Goal: Task Accomplishment & Management: Complete application form

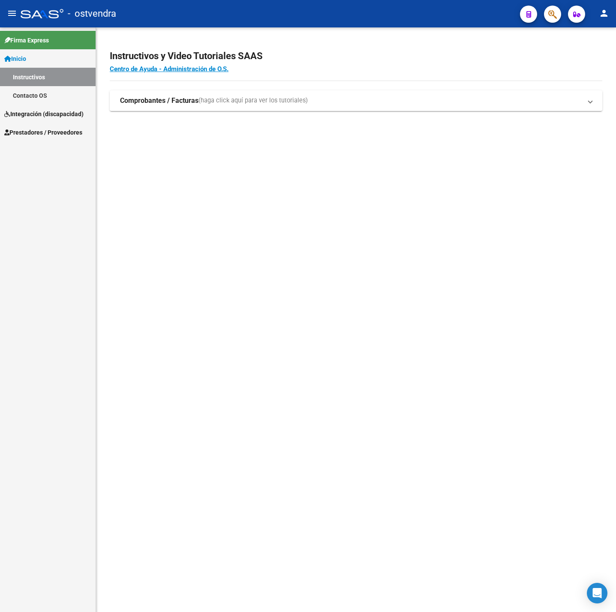
click at [44, 114] on span "Integración (discapacidad)" at bounding box center [43, 113] width 79 height 9
click at [42, 150] on span "Prestadores / Proveedores" at bounding box center [43, 150] width 78 height 9
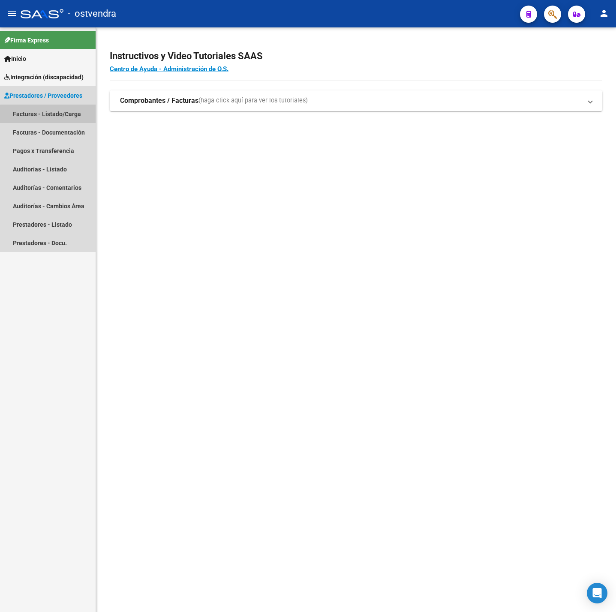
click at [56, 117] on link "Facturas - Listado/Carga" at bounding box center [48, 114] width 96 height 18
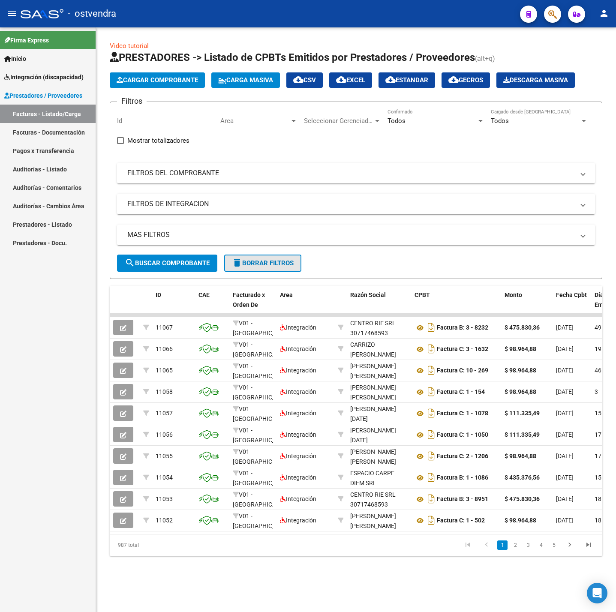
click at [266, 264] on span "delete Borrar Filtros" at bounding box center [263, 263] width 62 height 8
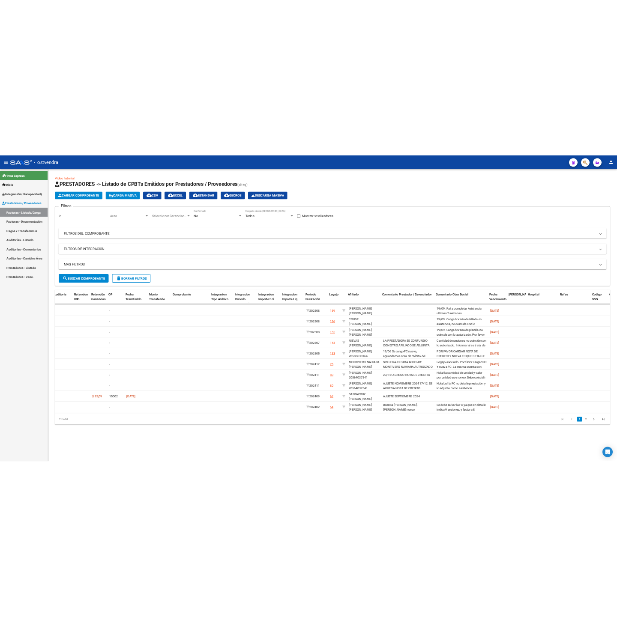
scroll to position [0, 714]
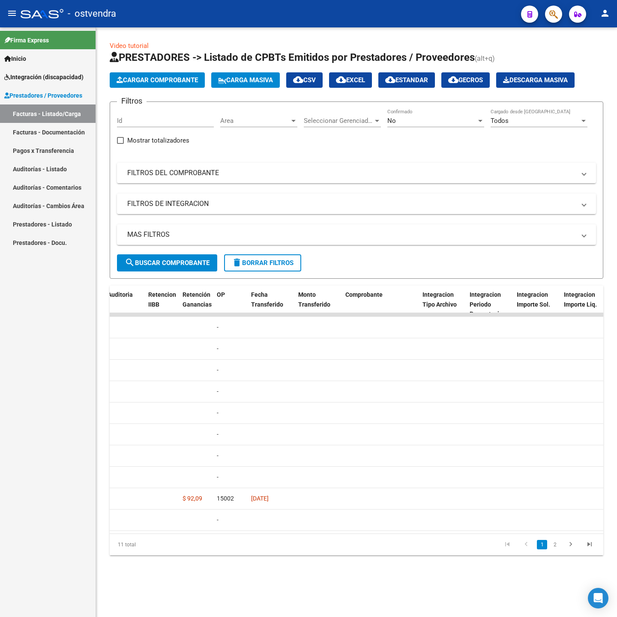
drag, startPoint x: 90, startPoint y: 568, endPoint x: 132, endPoint y: 561, distance: 41.8
click at [93, 568] on div "Firma Express Inicio Instructivos Contacto OS Integración (discapacidad) Certif…" at bounding box center [48, 322] width 96 height 590
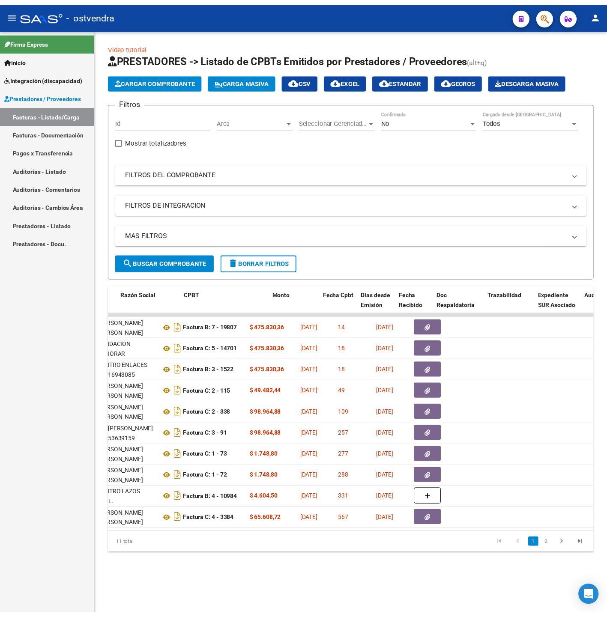
scroll to position [0, 17]
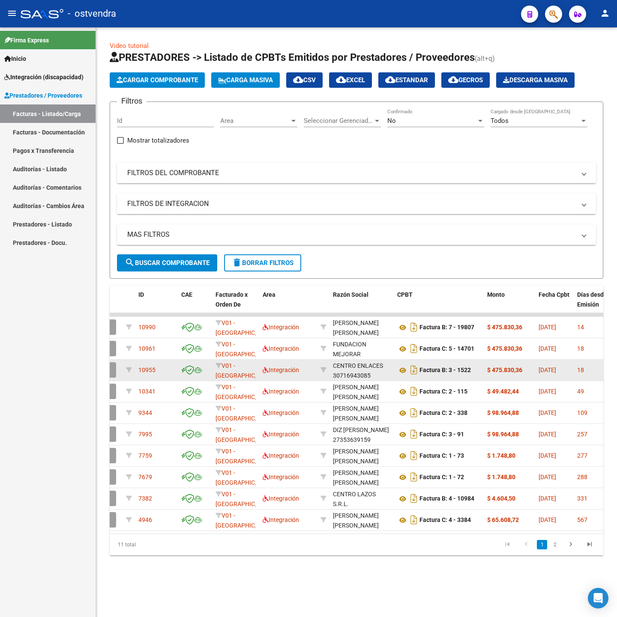
click at [112, 369] on button "button" at bounding box center [106, 369] width 20 height 15
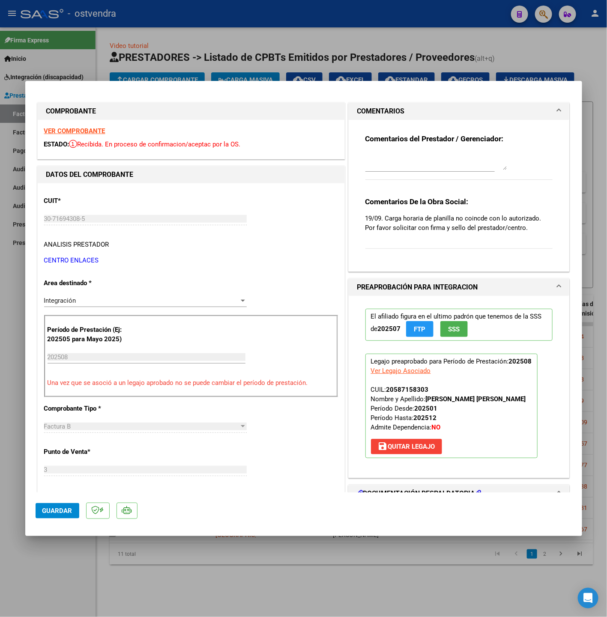
scroll to position [257, 0]
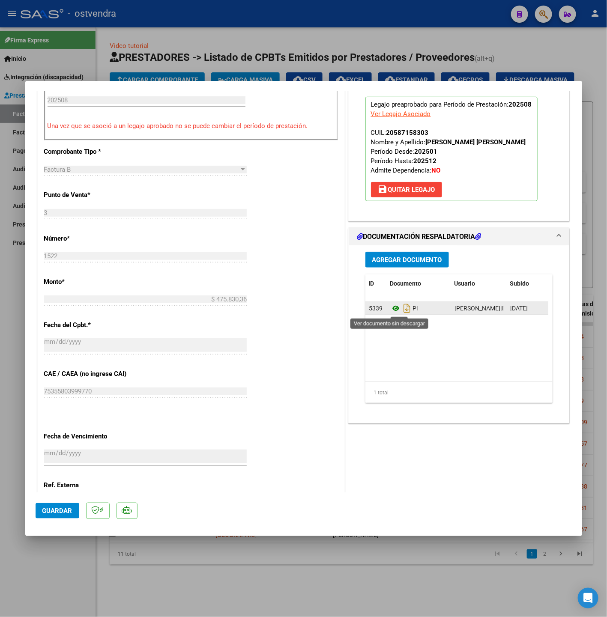
click at [390, 311] on icon at bounding box center [395, 308] width 11 height 10
click at [159, 581] on div at bounding box center [303, 308] width 607 height 617
type input "$ 0,00"
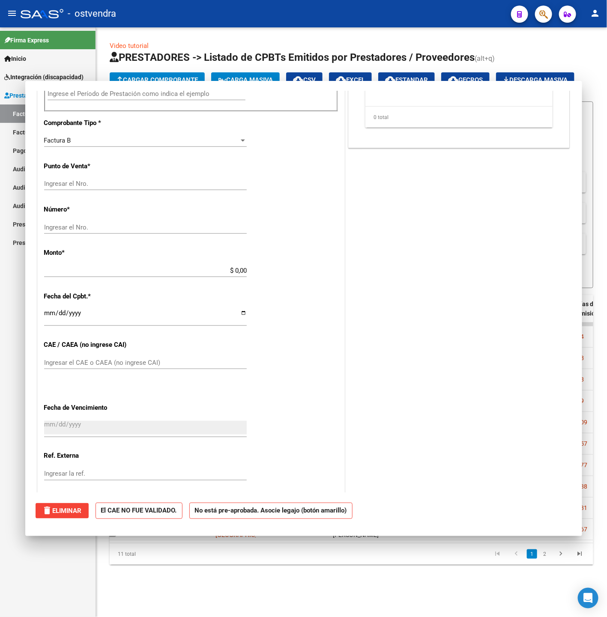
scroll to position [0, 0]
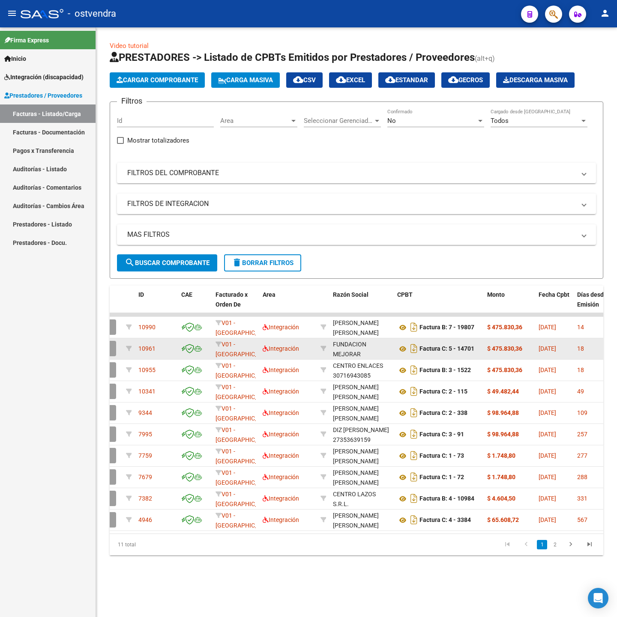
click at [111, 350] on button "button" at bounding box center [106, 348] width 20 height 15
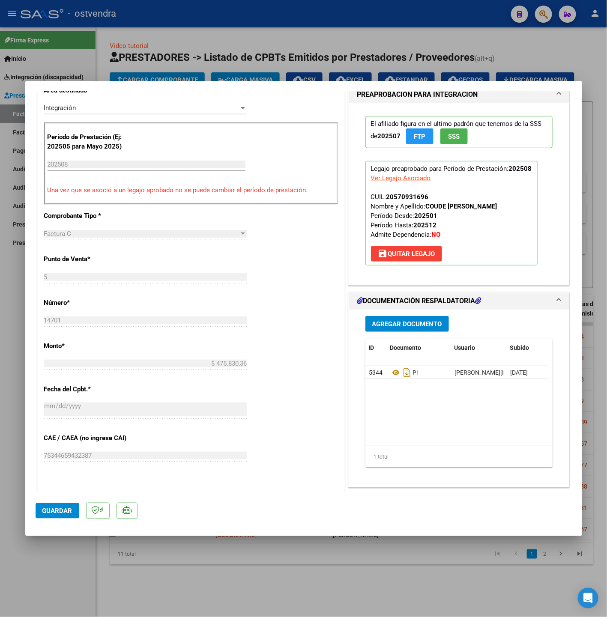
scroll to position [257, 0]
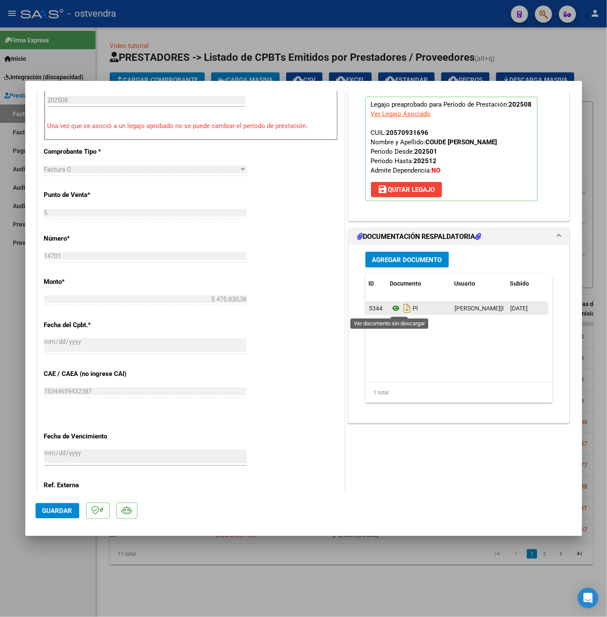
click at [390, 309] on icon at bounding box center [395, 308] width 11 height 10
click at [390, 311] on icon at bounding box center [395, 308] width 11 height 10
click at [148, 572] on div at bounding box center [303, 308] width 607 height 617
type input "$ 0,00"
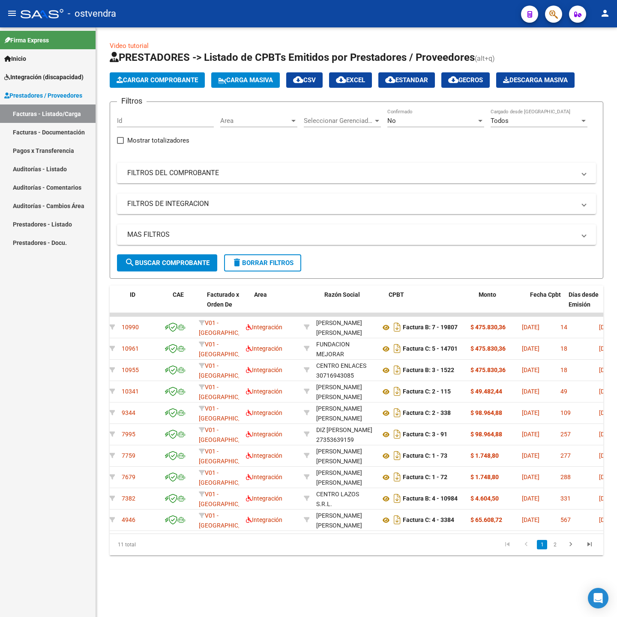
scroll to position [0, 26]
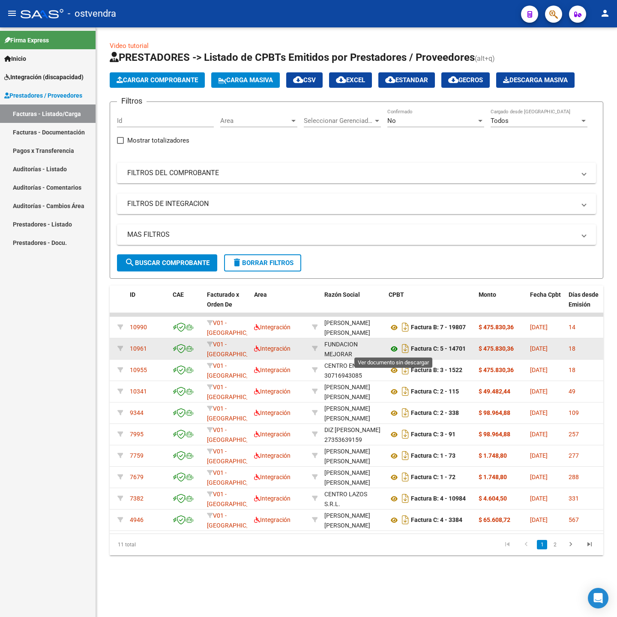
click at [393, 347] on icon at bounding box center [394, 349] width 11 height 10
click at [315, 350] on icon at bounding box center [315, 349] width 6 height 6
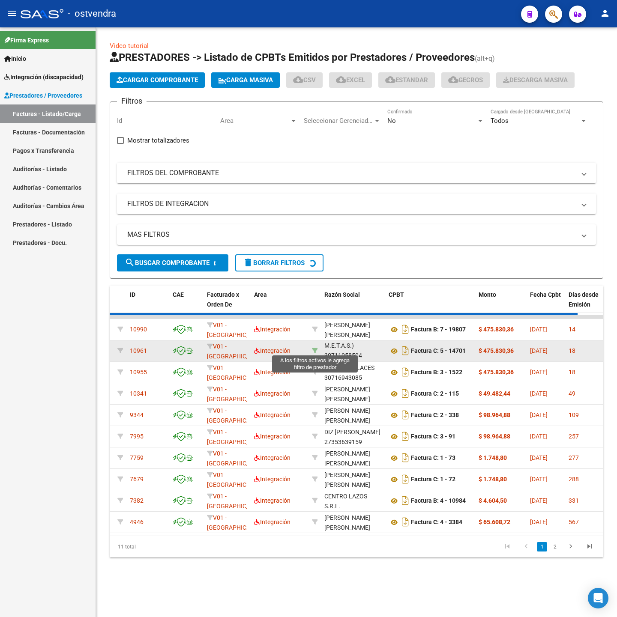
type input "30711058504"
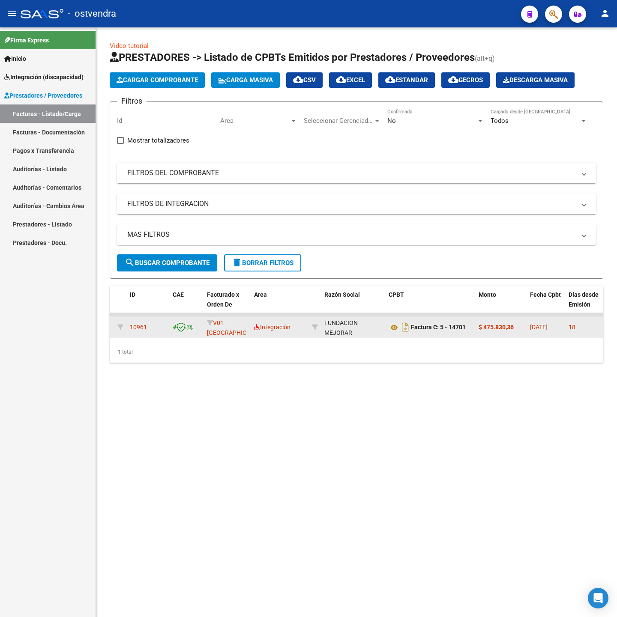
click at [340, 324] on div "FUNDACION MEJORAR ESTUDIANDO TRABAJANDO PARA ASCENDER SOCIALMENTE ( M.E.T.A.S.)" at bounding box center [352, 352] width 57 height 68
click at [342, 329] on div "FUNDACION MEJORAR ESTUDIANDO TRABAJANDO PARA ASCENDER SOCIALMENTE ( M.E.T.A.S.)" at bounding box center [352, 352] width 57 height 68
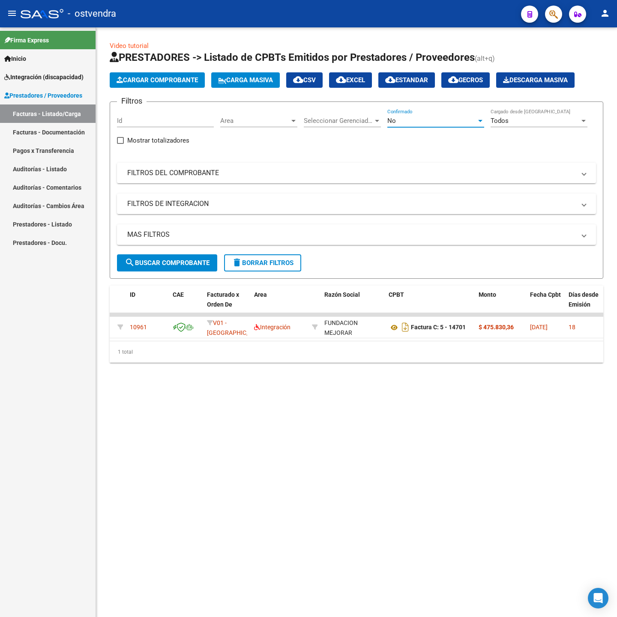
click at [458, 118] on div "No" at bounding box center [431, 121] width 89 height 8
click at [428, 85] on span "Todos" at bounding box center [435, 82] width 97 height 19
click at [166, 260] on span "search Buscar Comprobante" at bounding box center [167, 263] width 85 height 8
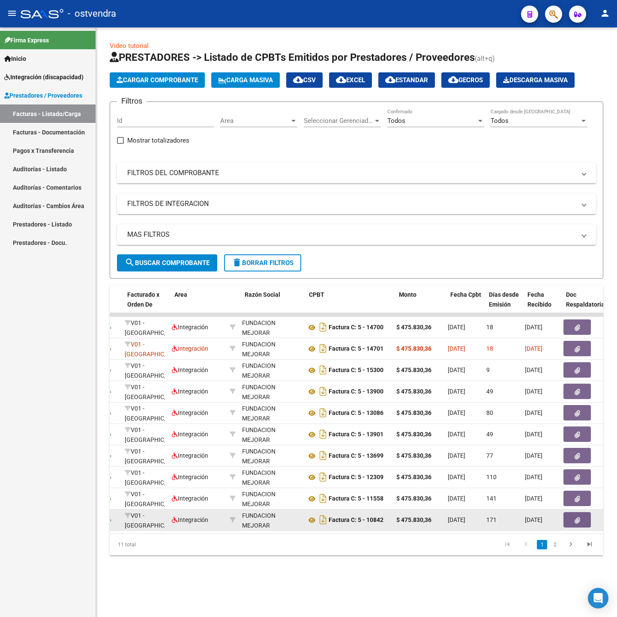
scroll to position [0, 105]
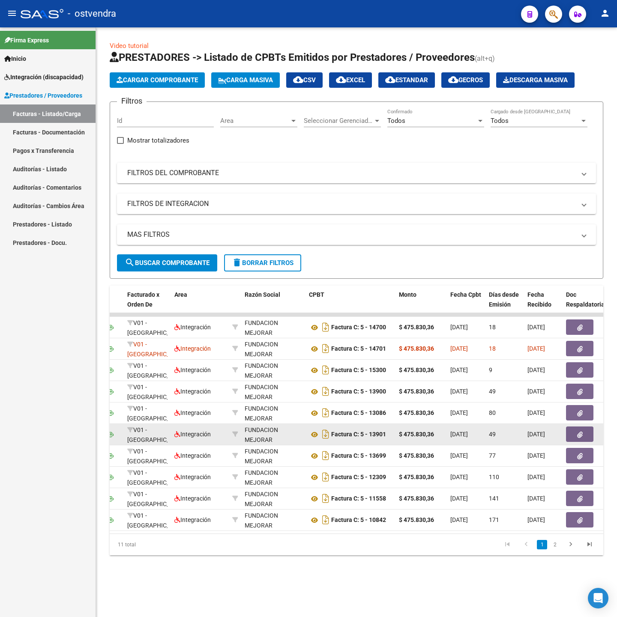
click at [577, 432] on icon "button" at bounding box center [580, 435] width 6 height 6
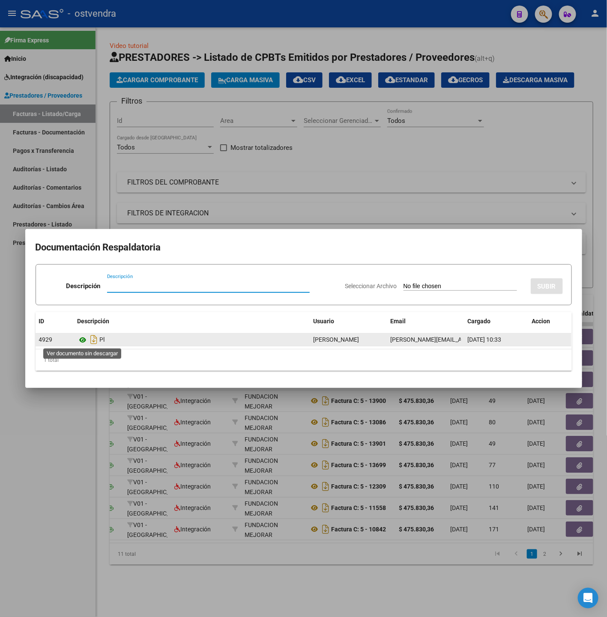
click at [85, 339] on icon at bounding box center [83, 340] width 11 height 10
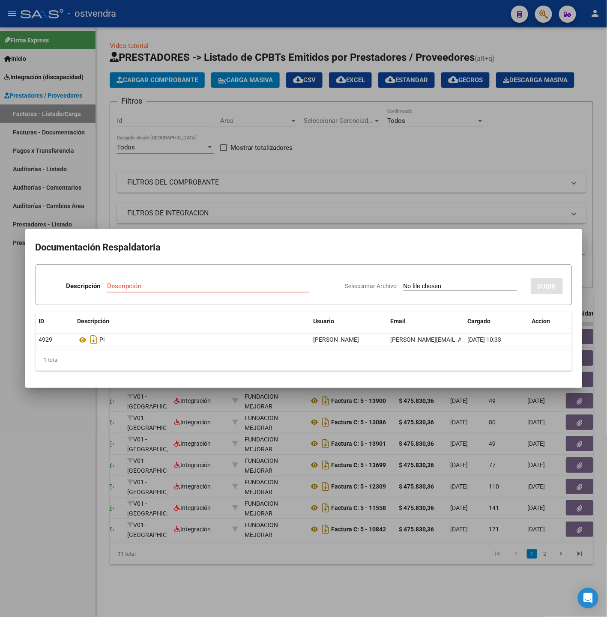
click at [170, 550] on div at bounding box center [303, 308] width 607 height 617
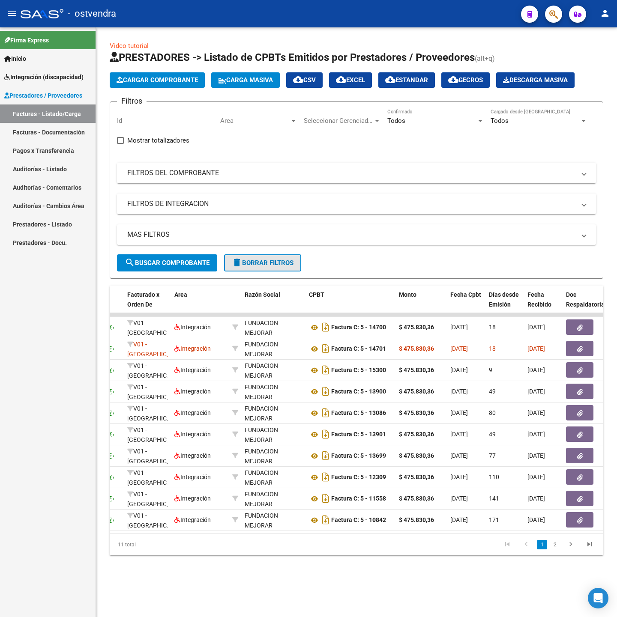
click at [281, 263] on span "delete Borrar Filtros" at bounding box center [263, 263] width 62 height 8
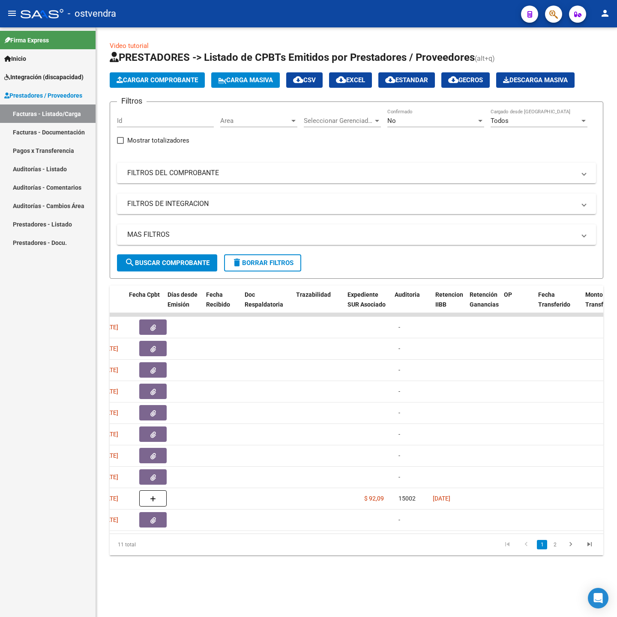
scroll to position [0, 401]
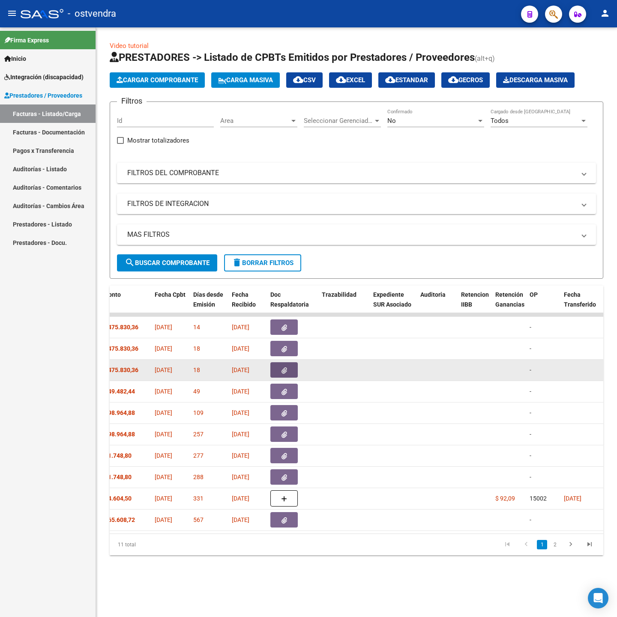
click at [290, 374] on button "button" at bounding box center [283, 369] width 27 height 15
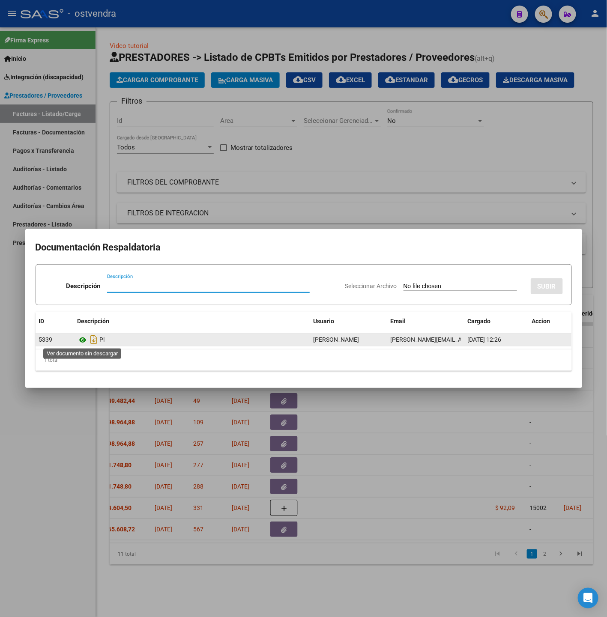
click at [79, 341] on icon at bounding box center [83, 340] width 11 height 10
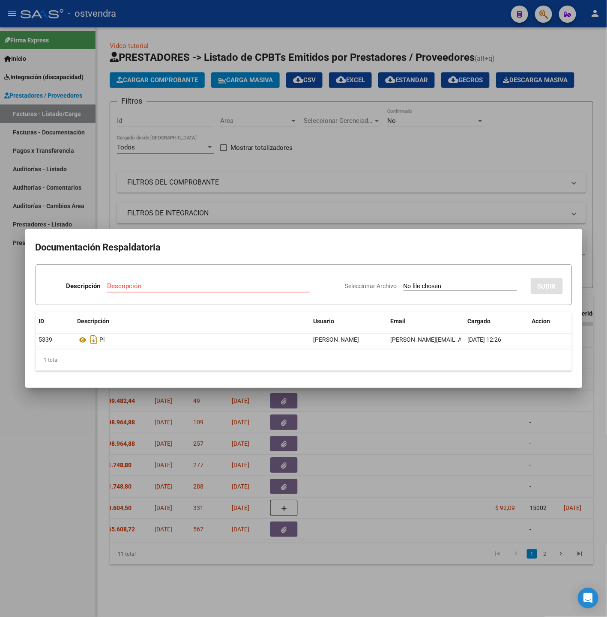
drag, startPoint x: 230, startPoint y: 588, endPoint x: 239, endPoint y: 573, distance: 16.9
click at [231, 589] on div at bounding box center [303, 308] width 607 height 617
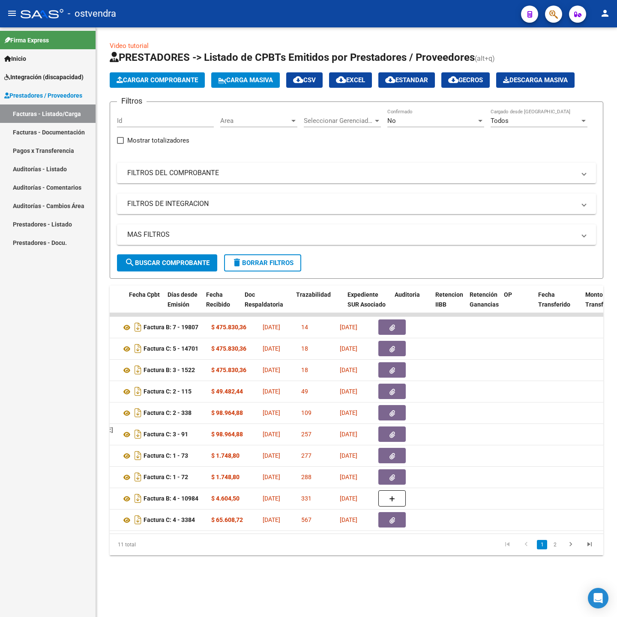
scroll to position [0, 279]
